Goal: Communication & Community: Share content

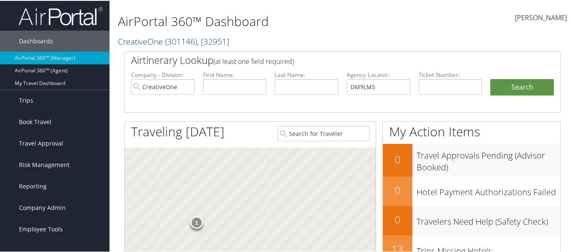
type input "DM9LM5"
click at [160, 85] on input "CreativeOne" at bounding box center [163, 86] width 64 height 16
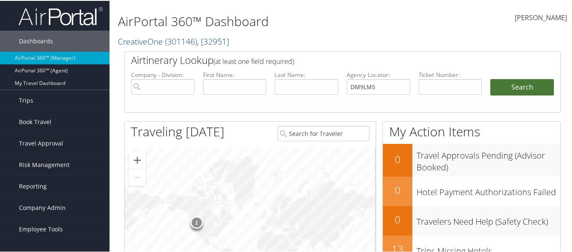
click at [518, 87] on button "Search" at bounding box center [523, 86] width 64 height 17
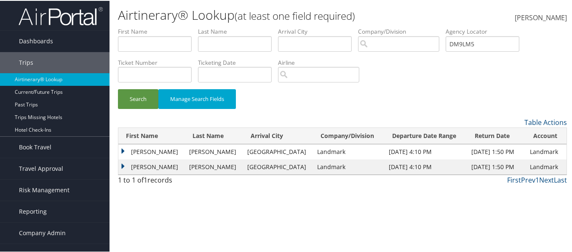
click at [122, 150] on td "[PERSON_NAME]" at bounding box center [151, 151] width 67 height 15
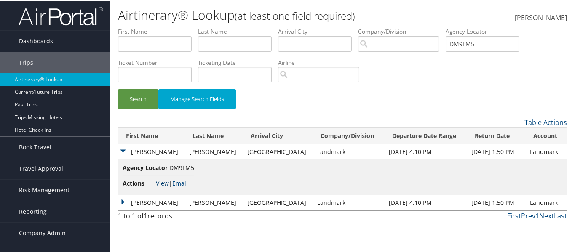
click at [162, 185] on link "View" at bounding box center [162, 183] width 13 height 8
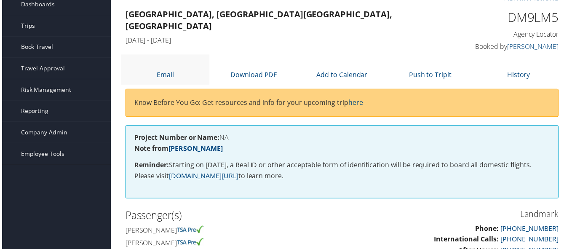
scroll to position [35, 0]
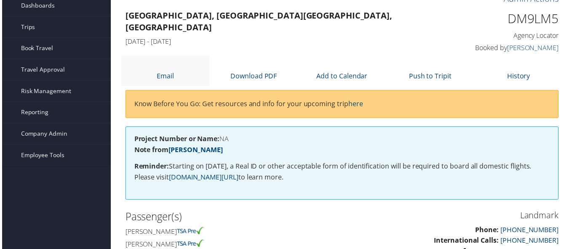
click at [151, 63] on li "Email" at bounding box center [164, 71] width 89 height 30
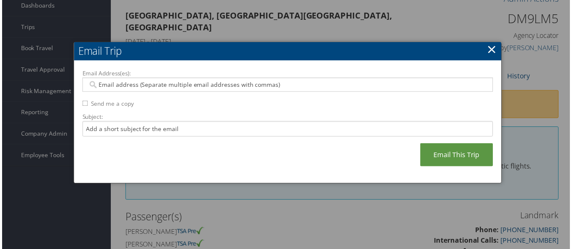
click at [162, 94] on div "Email Address(es): Send me a copy Subject: Email This Trip" at bounding box center [288, 123] width 414 height 107
click at [162, 86] on input "Email Address(es):" at bounding box center [287, 85] width 403 height 8
paste input "NBILYK@LANDMARKWORLDWIDE.COM"
type input "NBILYK@LANDMARKWORLDWIDE.COM"
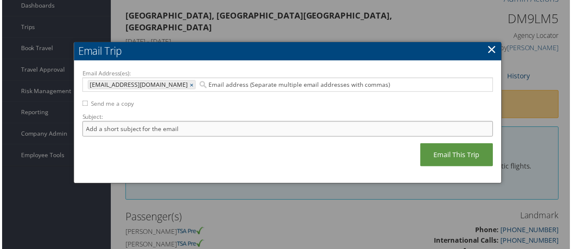
click at [137, 133] on input "Subject:" at bounding box center [288, 130] width 414 height 16
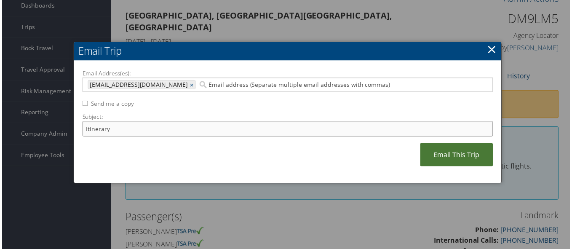
type input "Itinerary"
click at [441, 156] on link "Email This Trip" at bounding box center [458, 155] width 73 height 23
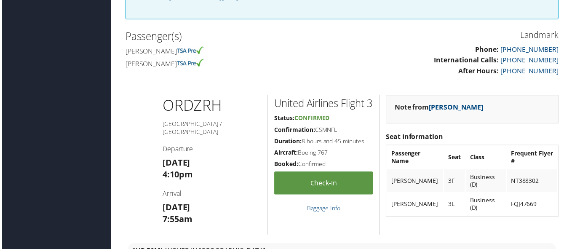
scroll to position [211, 0]
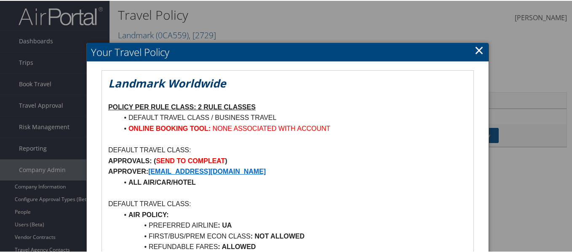
click at [274, 152] on p "DEFAULT TRAVEL CLASS:" at bounding box center [287, 149] width 359 height 11
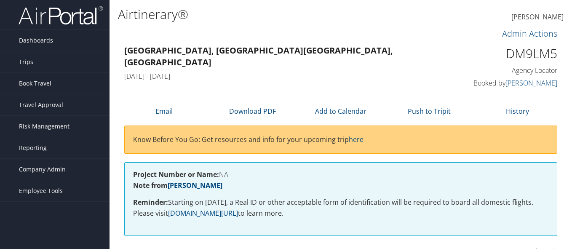
scroll to position [1173, 0]
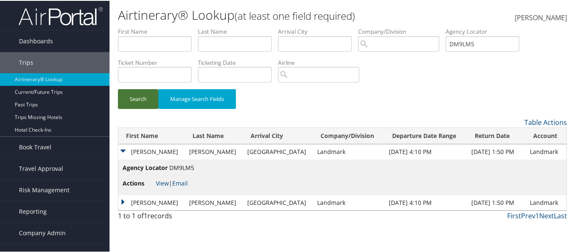
click at [134, 106] on button "Search" at bounding box center [138, 99] width 40 height 20
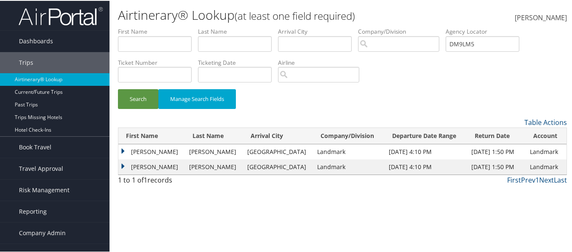
click at [122, 150] on td "NANCY BONOFF" at bounding box center [151, 151] width 67 height 15
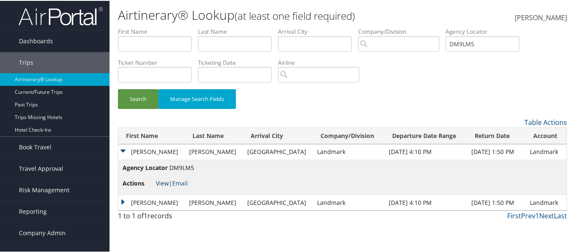
click at [163, 182] on link "View" at bounding box center [162, 183] width 13 height 8
click at [255, 30] on label "Last Name" at bounding box center [238, 31] width 80 height 8
drag, startPoint x: 470, startPoint y: 41, endPoint x: 424, endPoint y: 43, distance: 46.0
click at [424, 27] on ul "First Name Last Name Departure City Arrival City Company/Division Airport/City …" at bounding box center [342, 27] width 449 height 0
paste input "HDZ"
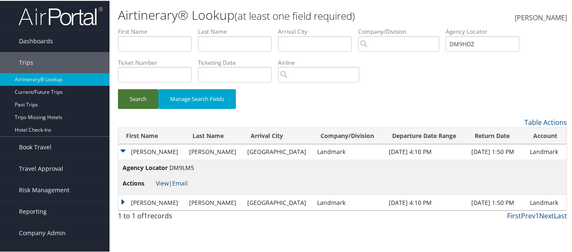
click at [131, 95] on button "Search" at bounding box center [138, 99] width 40 height 20
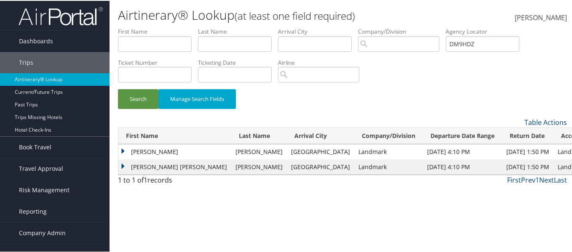
click at [124, 146] on td "MICHAEL GLEN" at bounding box center [174, 151] width 113 height 15
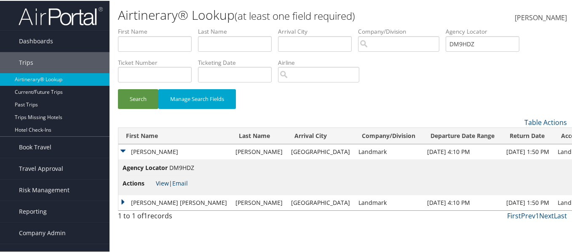
click at [167, 182] on link "View" at bounding box center [162, 183] width 13 height 8
drag, startPoint x: 494, startPoint y: 44, endPoint x: 418, endPoint y: 53, distance: 76.4
click at [418, 27] on ul "First Name Last Name Departure City Arrival City Company/Division Airport/City …" at bounding box center [342, 27] width 449 height 0
paste input "BX5F"
drag, startPoint x: 133, startPoint y: 104, endPoint x: 141, endPoint y: 112, distance: 11.6
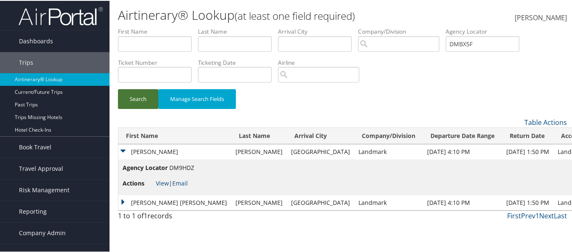
click at [133, 104] on button "Search" at bounding box center [138, 99] width 40 height 20
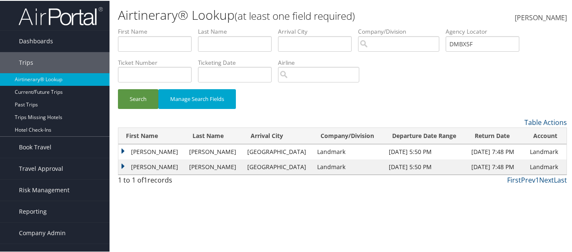
click at [140, 152] on td "KEVIN CURTIS" at bounding box center [151, 151] width 67 height 15
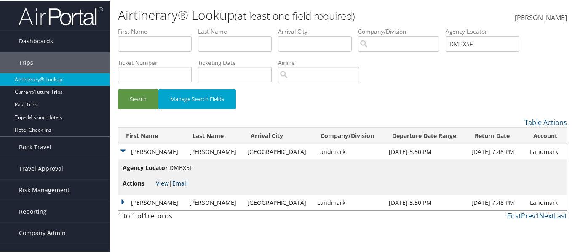
click at [160, 185] on link "View" at bounding box center [162, 183] width 13 height 8
drag, startPoint x: 497, startPoint y: 44, endPoint x: 401, endPoint y: 48, distance: 96.2
click at [401, 27] on ul "First Name Last Name Departure City Arrival City Company/Division Airport/City …" at bounding box center [342, 27] width 449 height 0
paste input "9ZPY"
click at [165, 183] on link "View" at bounding box center [162, 183] width 13 height 8
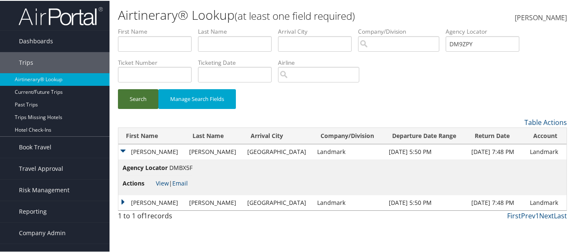
click at [143, 97] on button "Search" at bounding box center [138, 99] width 40 height 20
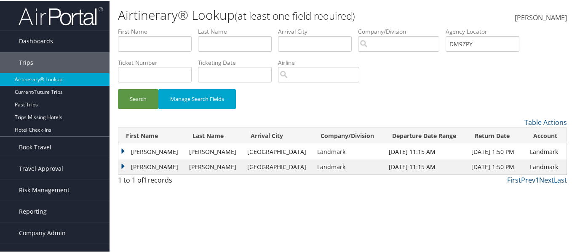
click at [176, 154] on td "KEVIN CURTIS" at bounding box center [151, 151] width 67 height 15
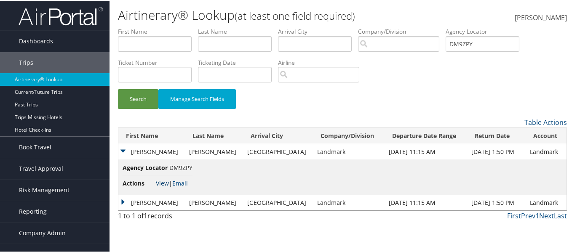
click at [159, 183] on link "View" at bounding box center [162, 183] width 13 height 8
drag, startPoint x: 422, startPoint y: 41, endPoint x: 407, endPoint y: 40, distance: 14.4
click at [409, 27] on ul "First Name Last Name Departure City Arrival City Company/Division Airport/City …" at bounding box center [342, 27] width 449 height 0
paste input "B3B1"
type input "DMB3B1"
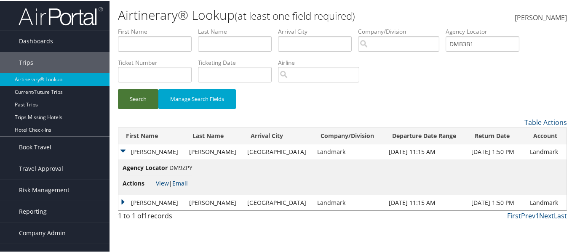
click at [137, 99] on button "Search" at bounding box center [138, 99] width 40 height 20
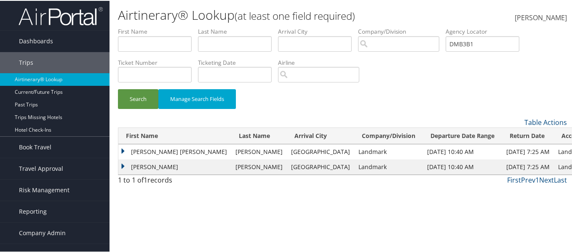
click at [177, 152] on td "ANDREA SUZANNE" at bounding box center [174, 151] width 113 height 15
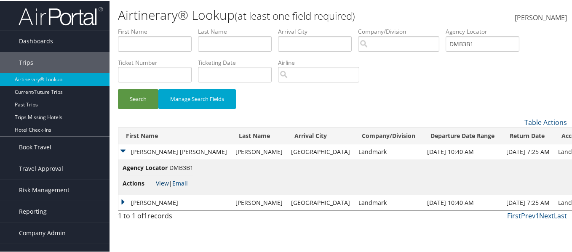
click at [158, 184] on link "View" at bounding box center [162, 183] width 13 height 8
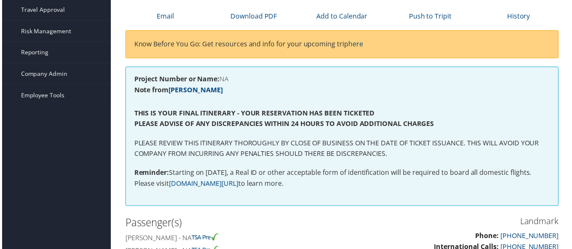
scroll to position [169, 0]
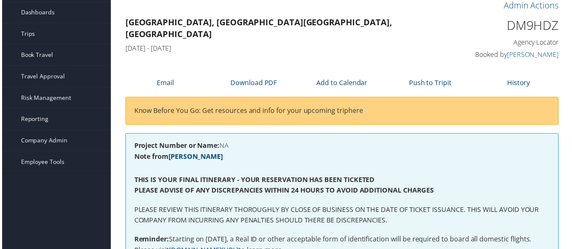
scroll to position [25, 0]
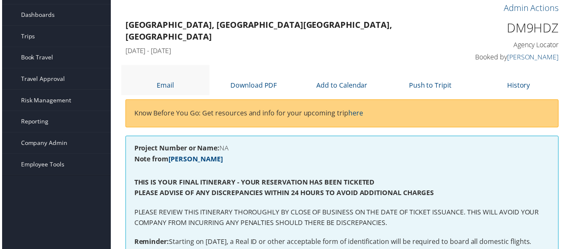
click at [183, 90] on li "Email" at bounding box center [164, 81] width 89 height 30
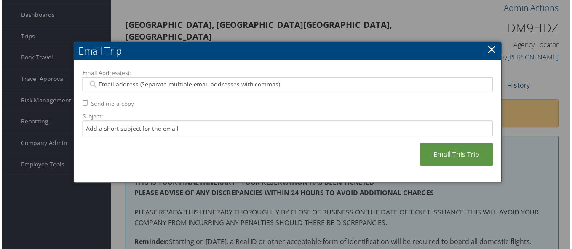
click at [183, 85] on input "Email Address(es):" at bounding box center [287, 85] width 403 height 8
paste input "DM9HDZ"
type input "DM9HDZ"
click at [168, 129] on input "Subject:" at bounding box center [288, 130] width 414 height 16
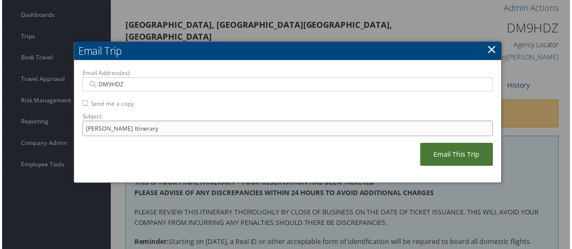
type input "Leavitt Itinerary"
click at [451, 158] on link "Email This Trip" at bounding box center [458, 155] width 73 height 23
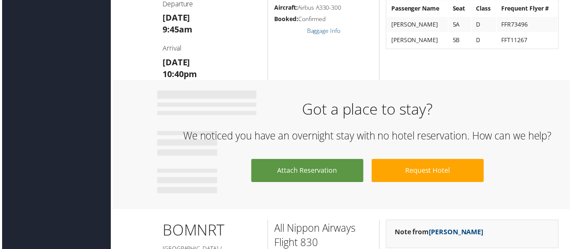
scroll to position [615, 0]
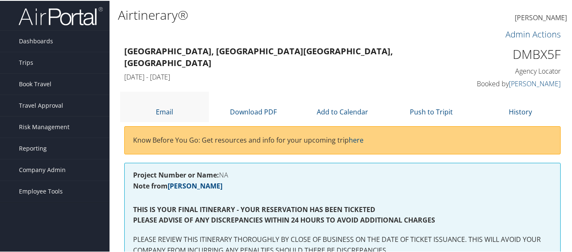
click at [165, 105] on li "Email" at bounding box center [164, 106] width 89 height 30
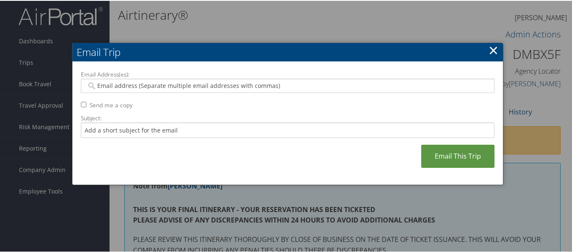
click at [130, 85] on input "Email Address(es):" at bounding box center [287, 85] width 403 height 8
paste input "[EMAIL_ADDRESS][DOMAIN_NAME]"
type input "[EMAIL_ADDRESS][DOMAIN_NAME]"
type input "NBILYK@LANDMARKWORLDWIDE.COM"
click at [121, 123] on input "Subject:" at bounding box center [288, 130] width 414 height 16
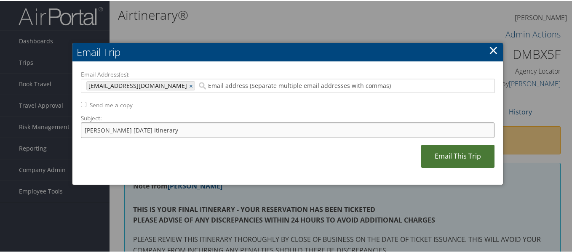
type input "Herman 02 March 2026 Itinerary"
click at [438, 162] on link "Email This Trip" at bounding box center [458, 155] width 73 height 23
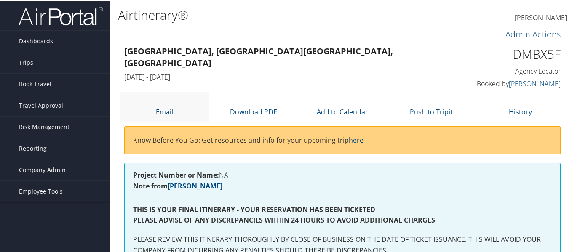
click at [172, 109] on link "Email" at bounding box center [164, 111] width 17 height 9
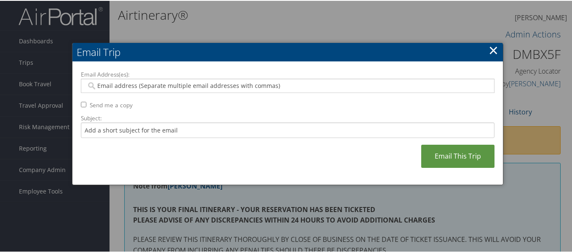
click at [166, 88] on input "Email Address(es):" at bounding box center [287, 85] width 403 height 8
click at [227, 79] on div at bounding box center [288, 85] width 414 height 14
paste input "[EMAIL_ADDRESS][DOMAIN_NAME]"
type input "[EMAIL_ADDRESS][DOMAIN_NAME]"
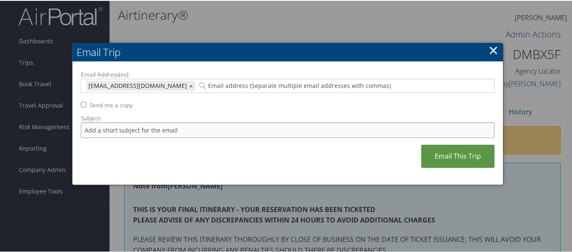
click at [182, 132] on input "Subject:" at bounding box center [288, 130] width 414 height 16
type input "h"
type input "[PERSON_NAME] Itinerary"
click at [454, 153] on link "Email This Trip" at bounding box center [458, 155] width 73 height 23
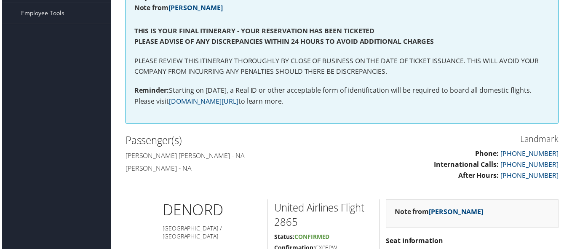
scroll to position [104, 0]
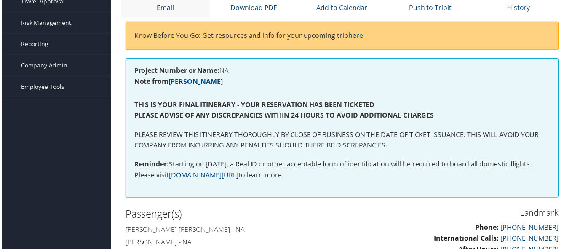
click at [179, 12] on li "Email" at bounding box center [164, 2] width 89 height 30
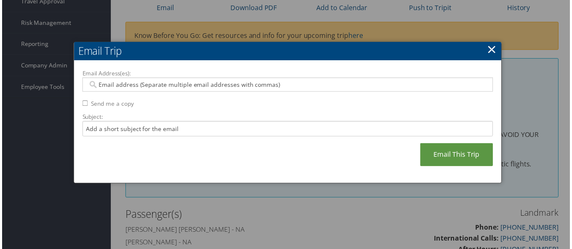
click at [159, 88] on input "Email Address(es):" at bounding box center [287, 85] width 403 height 8
paste input "[EMAIL_ADDRESS][DOMAIN_NAME]"
type input "[EMAIL_ADDRESS][DOMAIN_NAME]"
click at [178, 137] on input "Subject:" at bounding box center [288, 130] width 414 height 16
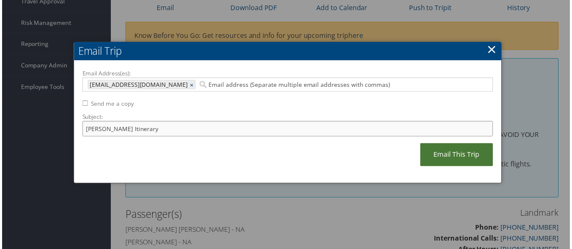
type input "Harmon Itinerary"
click at [480, 161] on link "Email This Trip" at bounding box center [458, 155] width 73 height 23
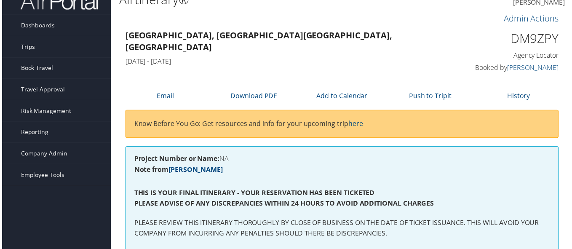
scroll to position [0, 0]
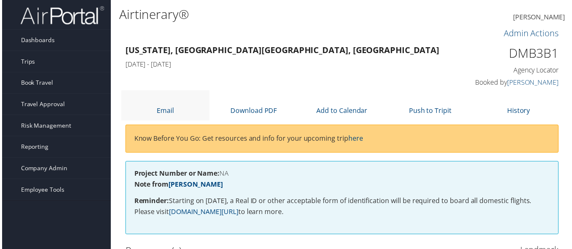
click at [175, 105] on li "Email" at bounding box center [164, 106] width 89 height 30
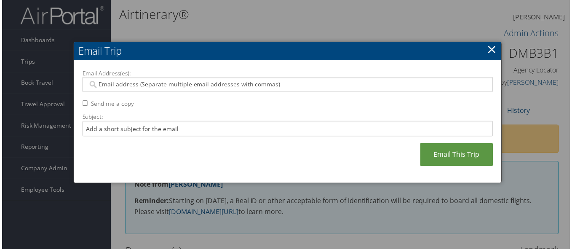
click at [235, 87] on input "Email Address(es):" at bounding box center [287, 85] width 403 height 8
paste input "[EMAIL_ADDRESS][DOMAIN_NAME]"
type input "[EMAIL_ADDRESS][DOMAIN_NAME]"
drag, startPoint x: 173, startPoint y: 137, endPoint x: 182, endPoint y: 129, distance: 12.2
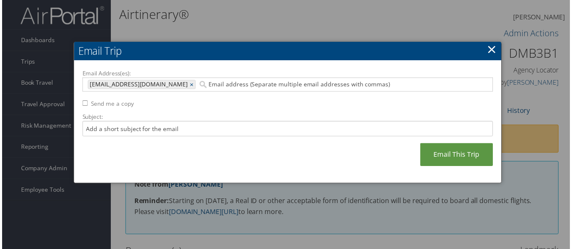
click at [177, 134] on div "Email Address(es): NBILYK@LANDMARKWORLDWIDE.COM NBILYK@LANDMARKWORLDWIDE.COM × …" at bounding box center [288, 123] width 414 height 107
click at [182, 129] on input "Subject:" at bounding box center [288, 130] width 414 height 16
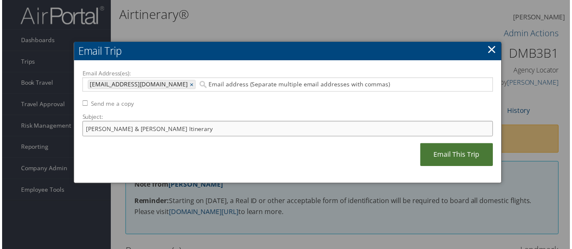
type input "Ferris & Fuller Itinerary"
click at [448, 155] on link "Email This Trip" at bounding box center [458, 155] width 73 height 23
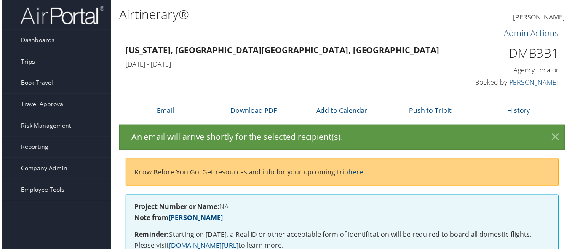
click at [556, 139] on link "×" at bounding box center [557, 138] width 15 height 17
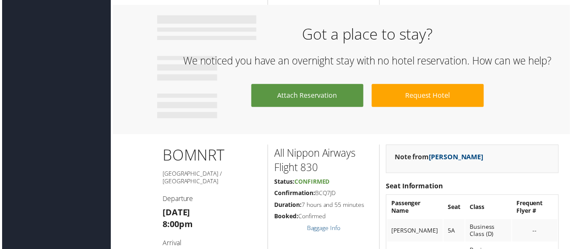
scroll to position [717, 0]
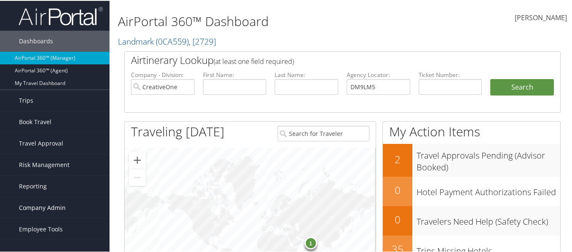
click at [52, 212] on span "Company Admin" at bounding box center [42, 207] width 47 height 21
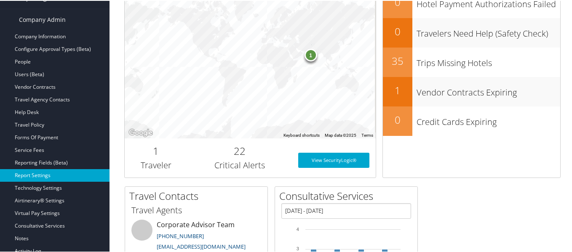
scroll to position [169, 0]
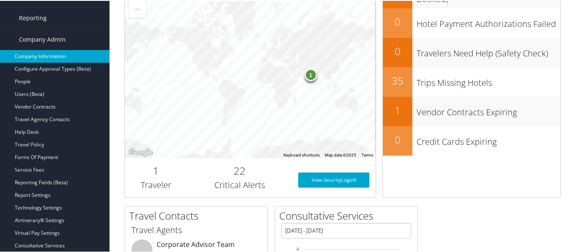
click at [56, 59] on link "Company Information" at bounding box center [55, 55] width 110 height 13
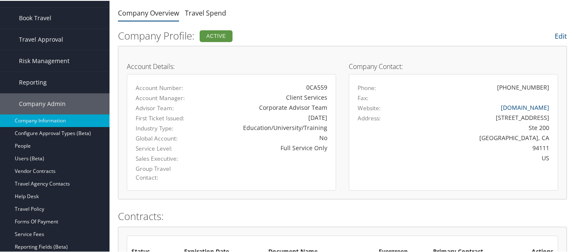
scroll to position [84, 0]
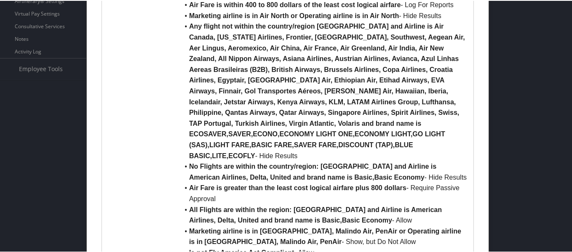
scroll to position [337, 0]
